Goal: Information Seeking & Learning: Understand process/instructions

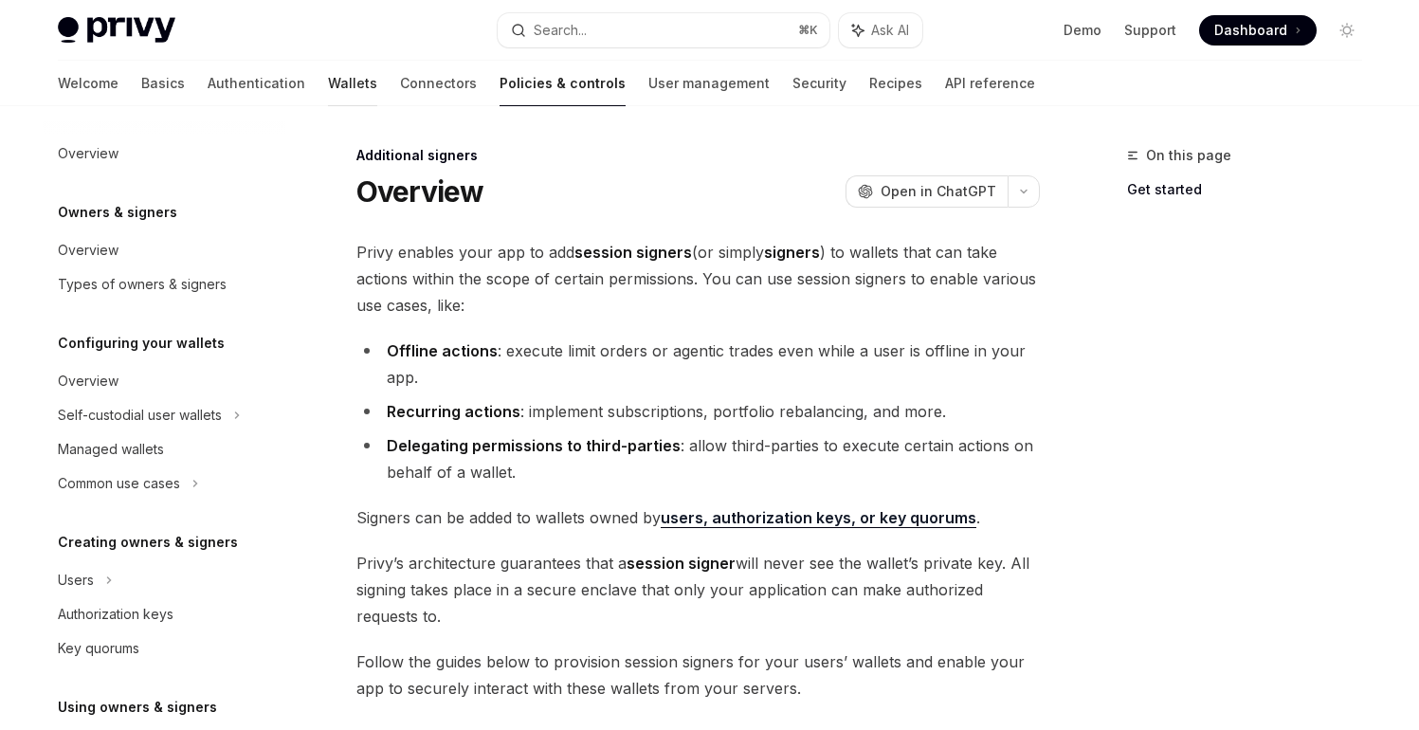
click at [328, 90] on link "Wallets" at bounding box center [352, 84] width 49 height 46
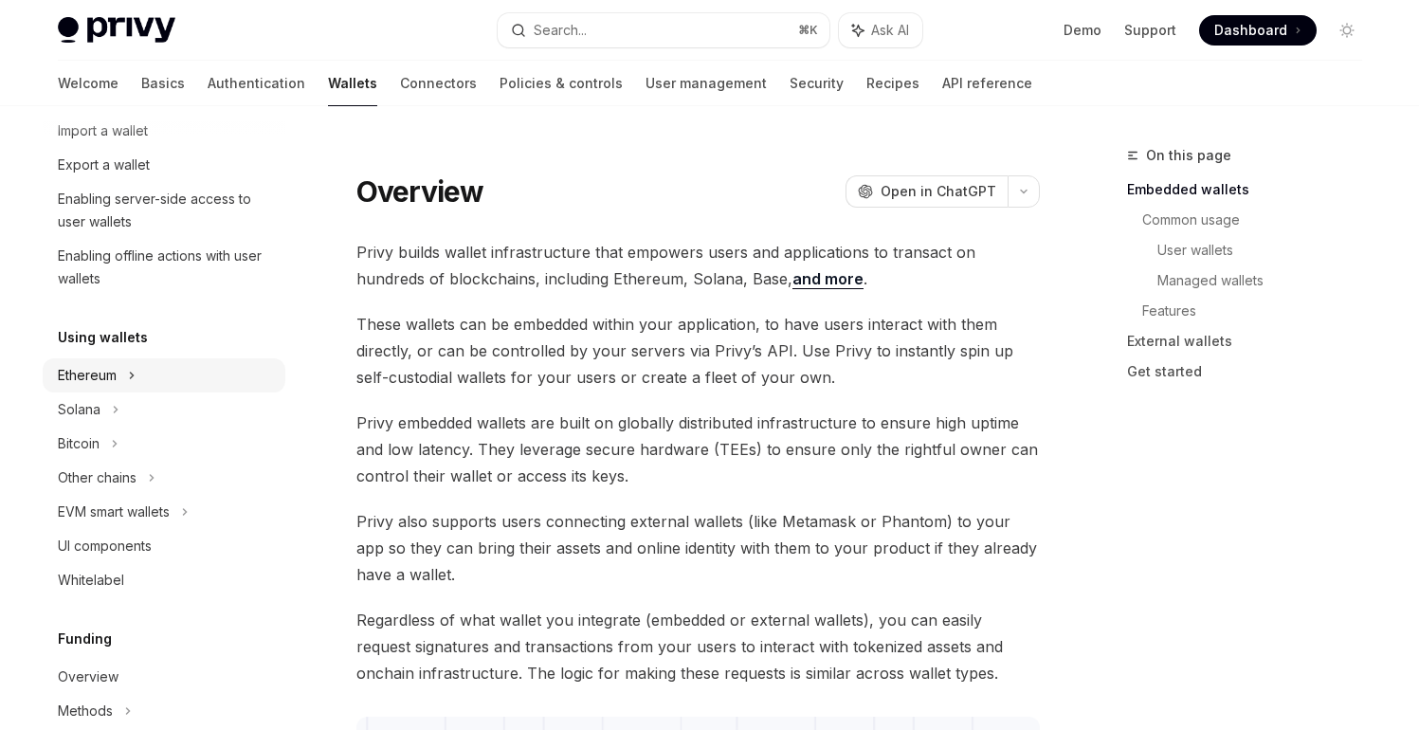
scroll to position [268, 0]
click at [116, 37] on div "Ethereum" at bounding box center [105, 25] width 94 height 23
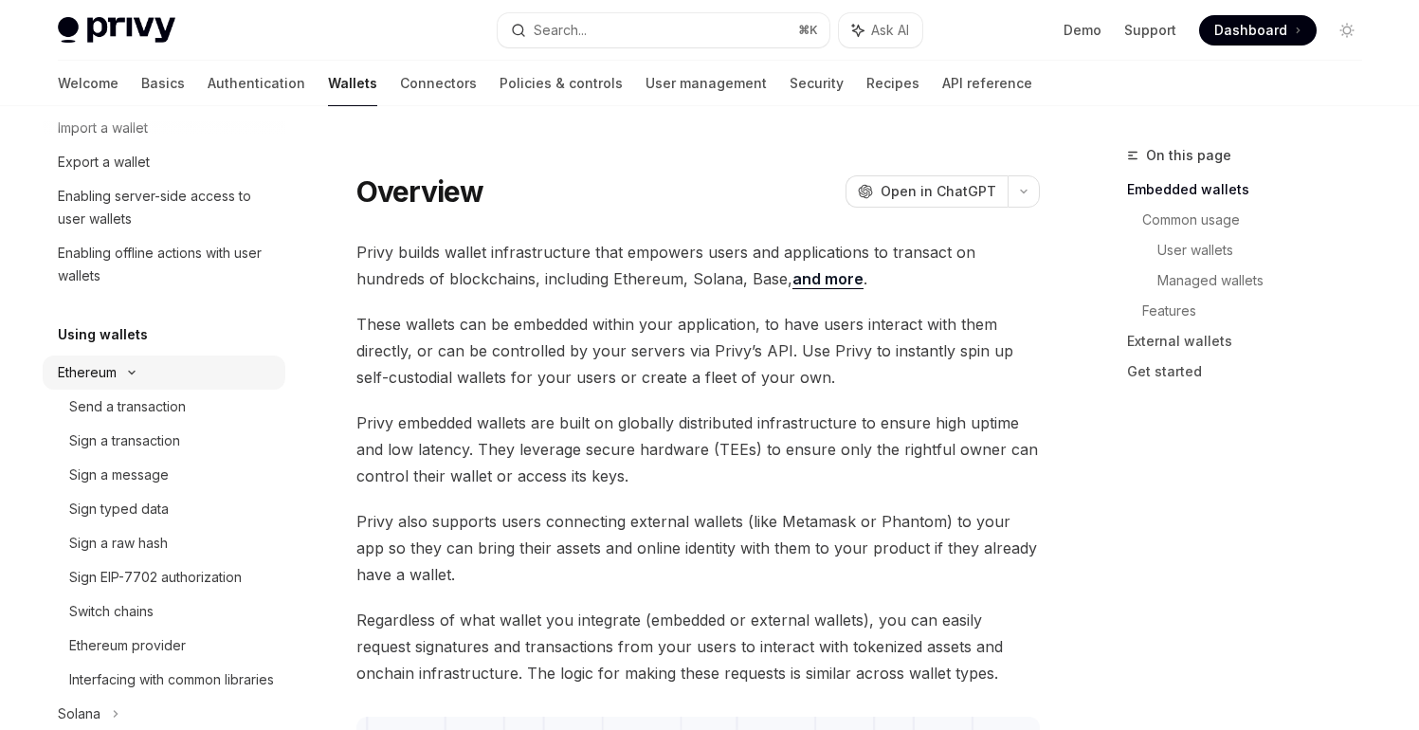
type textarea "*"
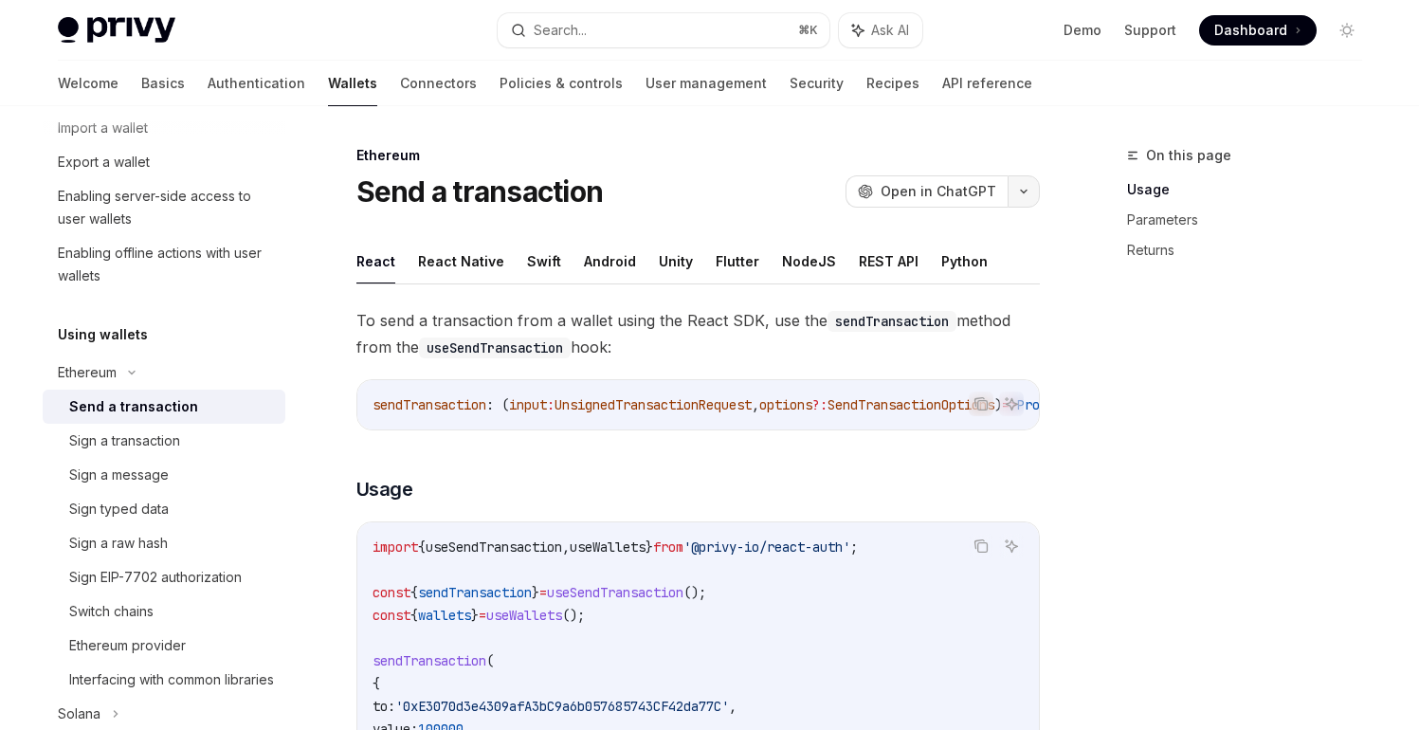
click at [1027, 190] on icon "button" at bounding box center [1024, 192] width 23 height 8
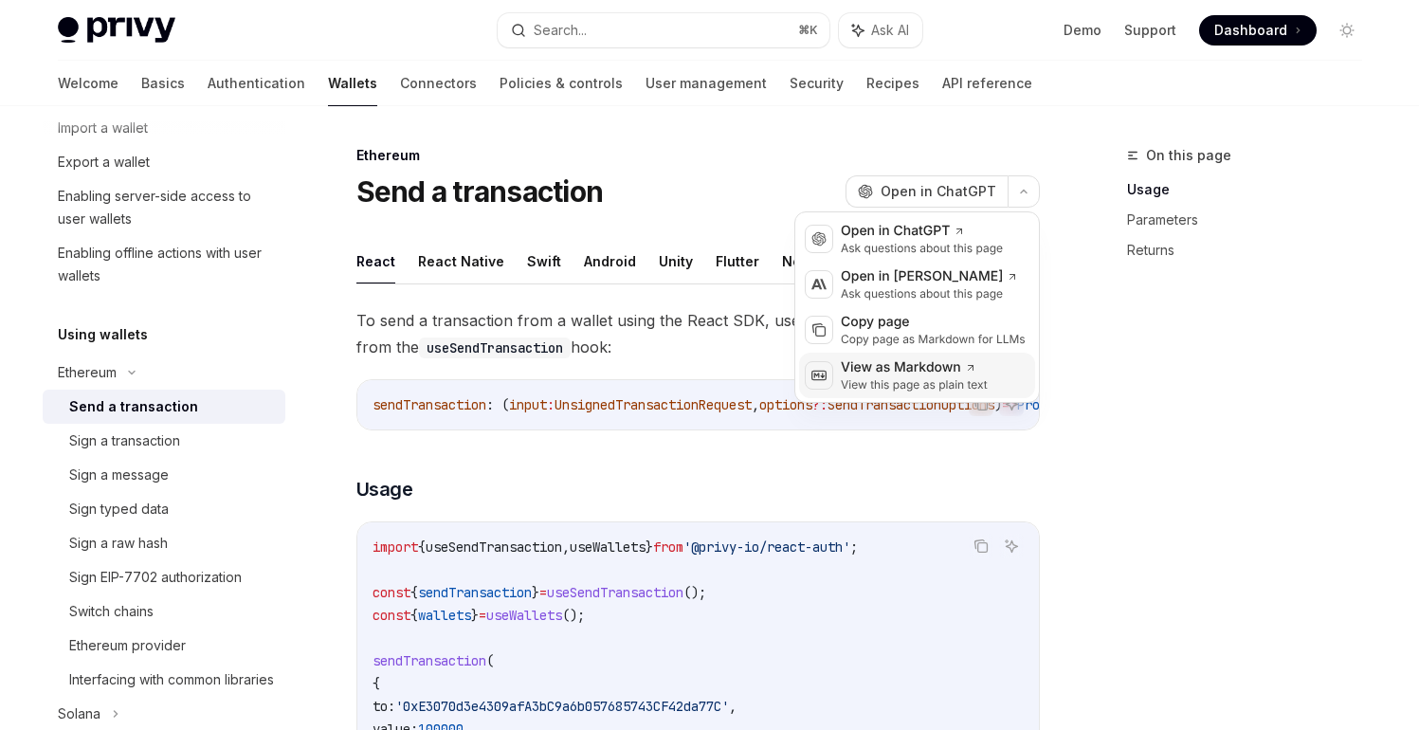
click at [922, 386] on div "View this page as plain text" at bounding box center [914, 384] width 147 height 15
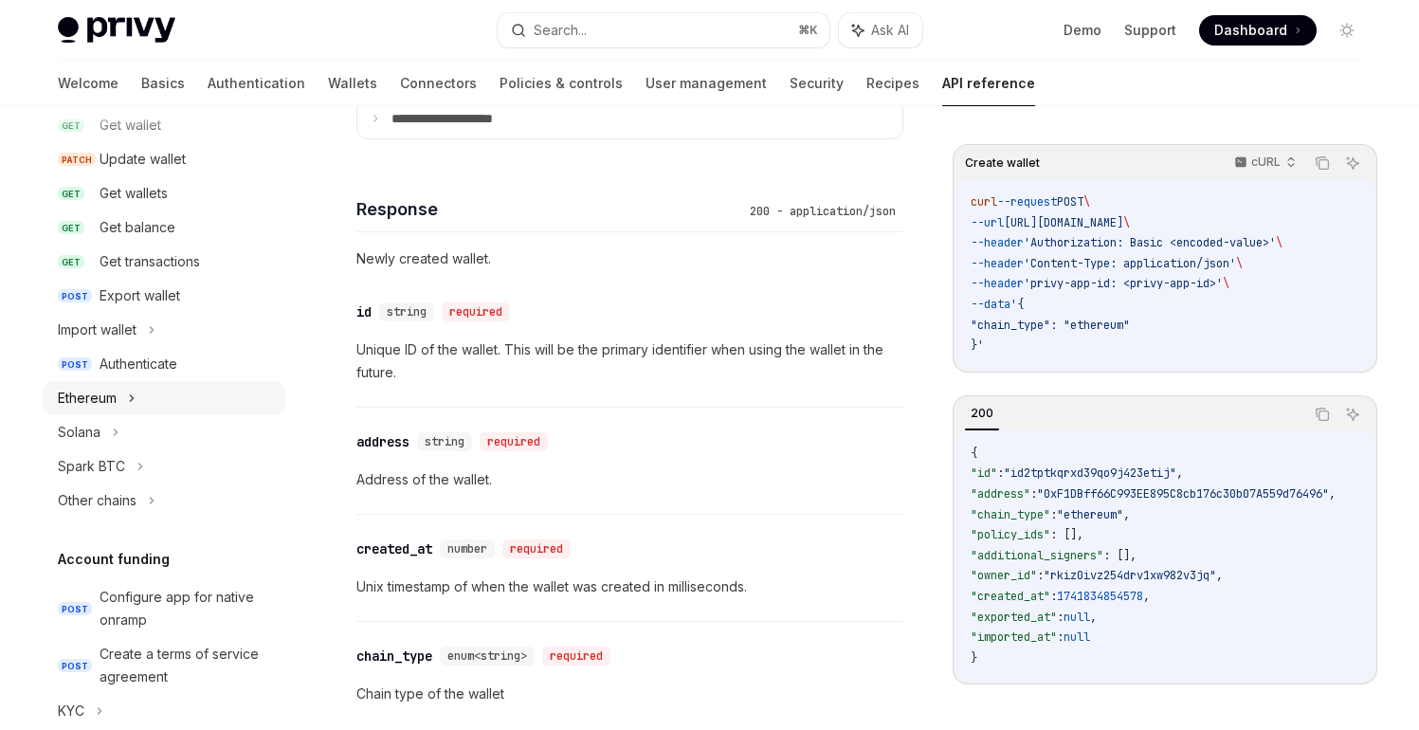
scroll to position [261, 0]
click at [134, 400] on icon at bounding box center [132, 397] width 8 height 23
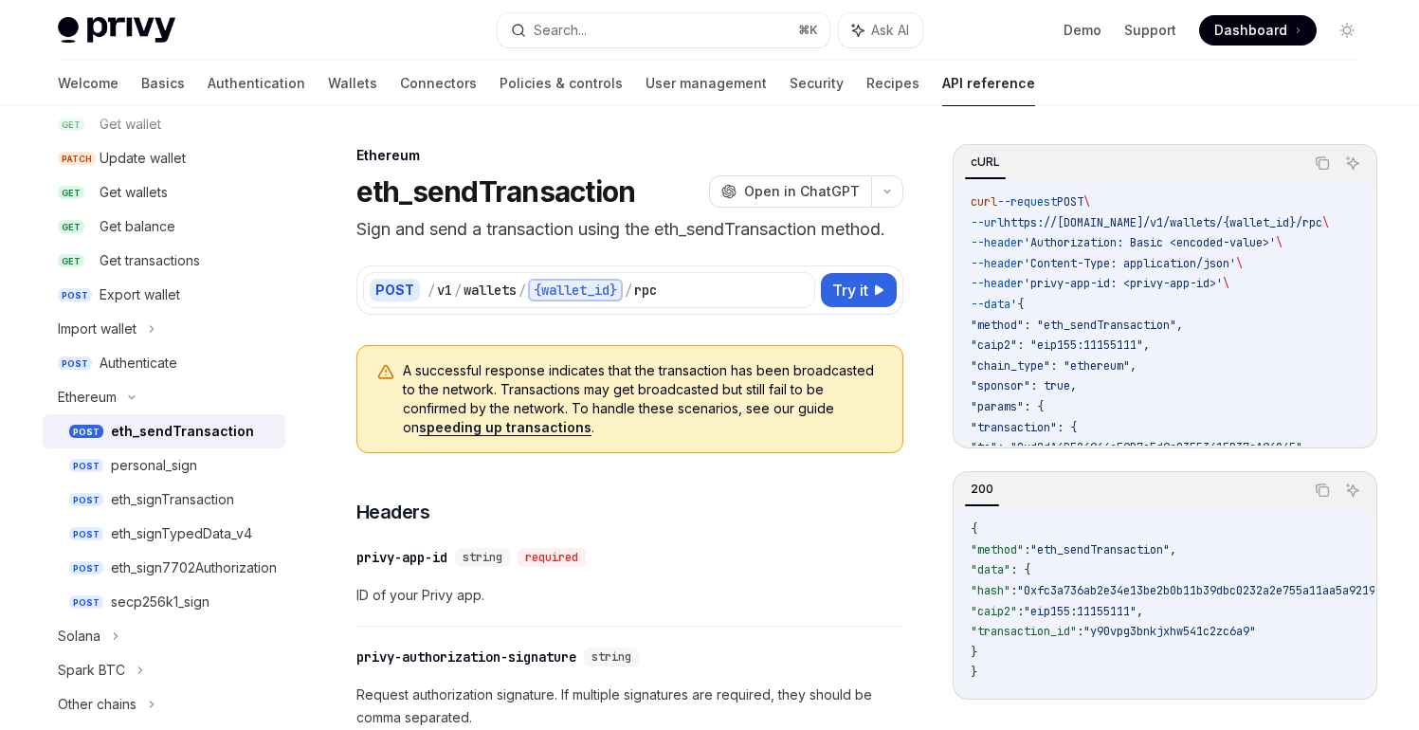
click at [191, 434] on div "eth_sendTransaction" at bounding box center [182, 431] width 143 height 23
type textarea "*"
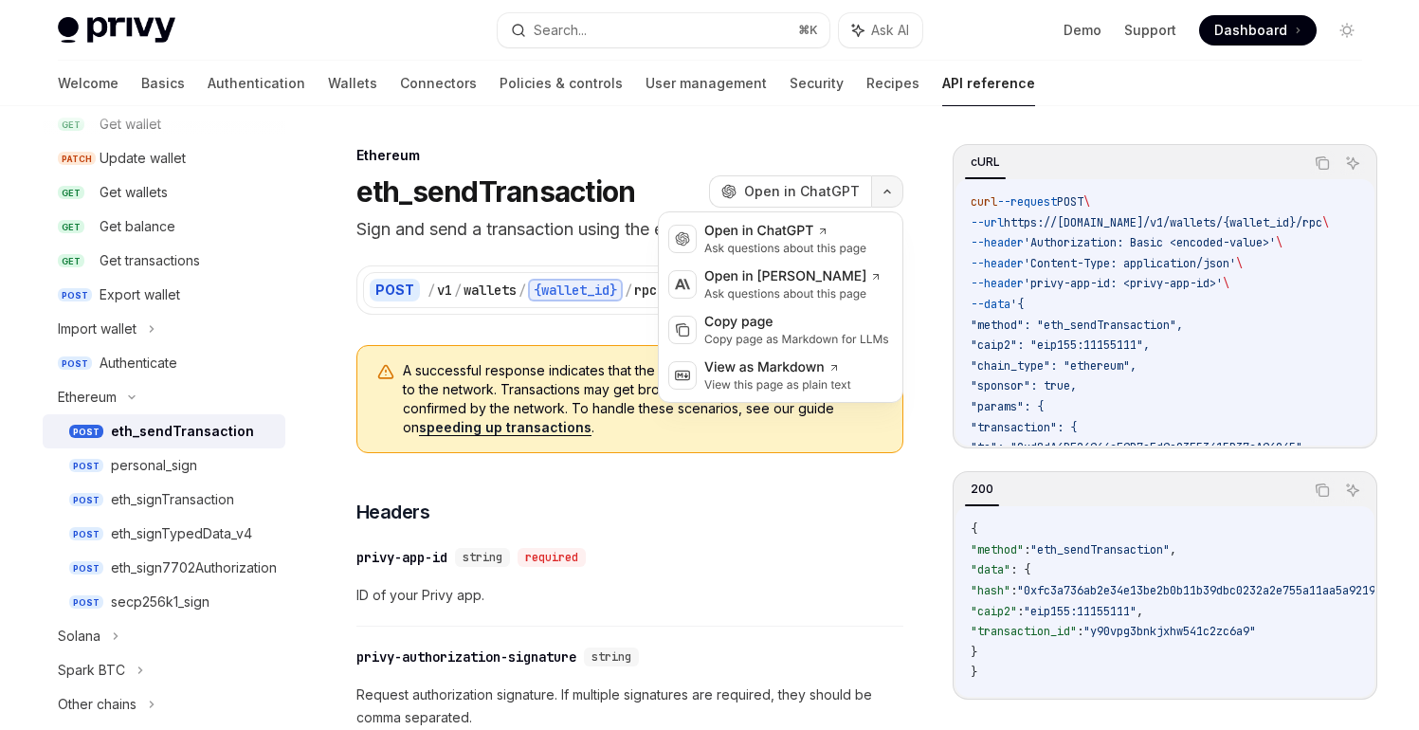
click at [896, 185] on button "button" at bounding box center [887, 191] width 32 height 32
click at [810, 366] on div "View as Markdown" at bounding box center [777, 367] width 147 height 19
